Goal: Information Seeking & Learning: Learn about a topic

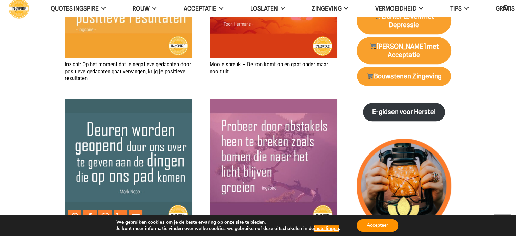
scroll to position [679, 0]
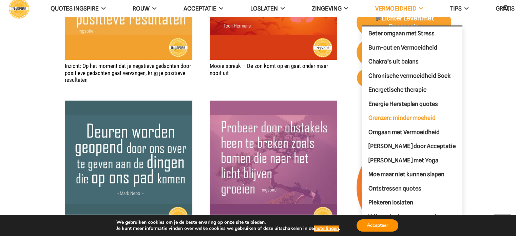
click at [406, 117] on span "Grenzen: minder moeheid" at bounding box center [402, 117] width 67 height 7
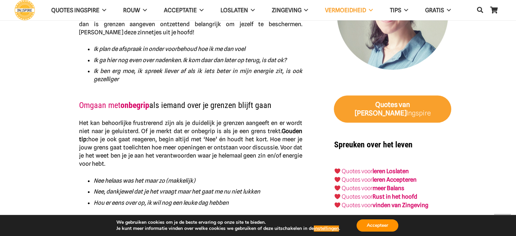
scroll to position [720, 0]
